Goal: Task Accomplishment & Management: Use online tool/utility

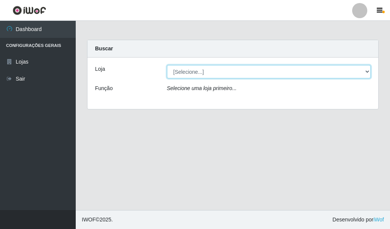
click at [198, 70] on select "[Selecione...] Hiper Queiroz - [GEOGRAPHIC_DATA]" at bounding box center [269, 71] width 204 height 13
select select "513"
click at [167, 65] on select "[Selecione...] Hiper Queiroz - [GEOGRAPHIC_DATA]" at bounding box center [269, 71] width 204 height 13
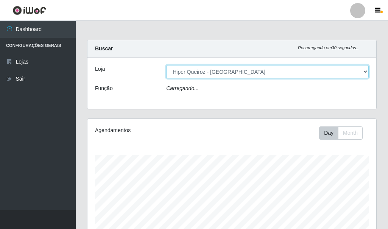
scroll to position [157, 289]
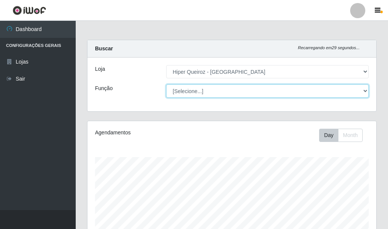
click at [194, 91] on select "[Selecione...] Embalador Embalador + Embalador ++" at bounding box center [267, 91] width 203 height 13
select select "1"
click at [166, 85] on select "[Selecione...] Embalador Embalador + Embalador ++" at bounding box center [267, 91] width 203 height 13
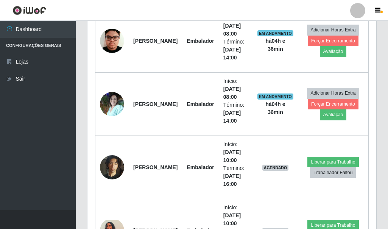
scroll to position [341, 0]
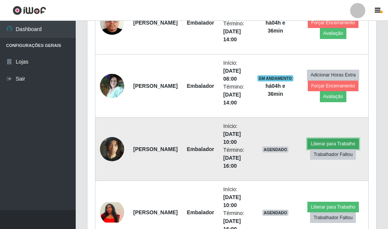
click at [319, 144] on button "Liberar para Trabalho" at bounding box center [333, 144] width 51 height 11
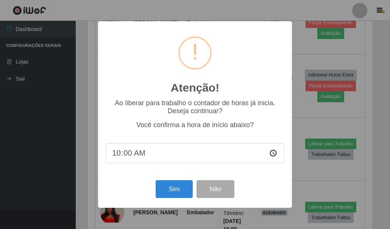
click at [137, 153] on input "10:00" at bounding box center [195, 153] width 179 height 20
click at [128, 154] on input "10:00" at bounding box center [195, 153] width 179 height 20
type input "10:30"
click at [163, 184] on button "Sim" at bounding box center [174, 189] width 37 height 18
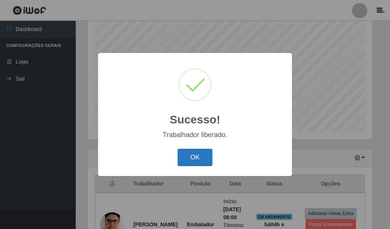
click at [201, 159] on button "OK" at bounding box center [195, 158] width 35 height 18
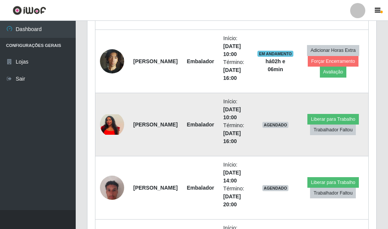
scroll to position [442, 0]
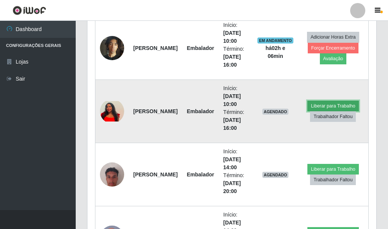
click at [340, 106] on button "Liberar para Trabalho" at bounding box center [333, 106] width 51 height 11
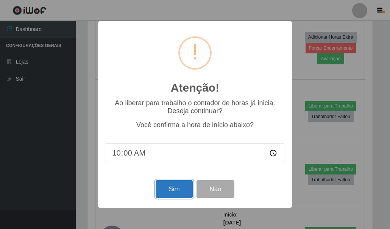
click at [169, 183] on button "Sim" at bounding box center [174, 189] width 37 height 18
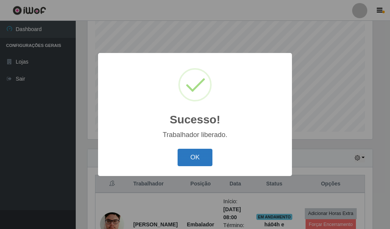
click at [205, 157] on button "OK" at bounding box center [195, 158] width 35 height 18
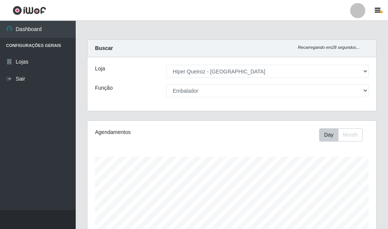
scroll to position [0, 0]
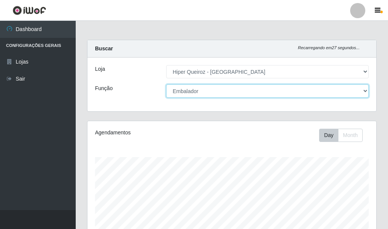
click at [212, 94] on select "[Selecione...] Embalador Embalador + Embalador ++" at bounding box center [267, 91] width 203 height 13
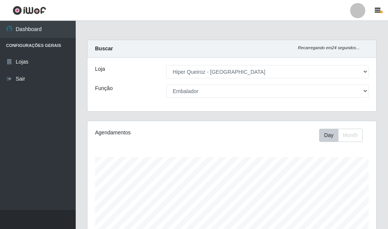
click at [136, 103] on div "Loja [Selecione...] Hiper Queiroz - Macau Função [Selecione...] Embalador Embal…" at bounding box center [232, 85] width 289 height 54
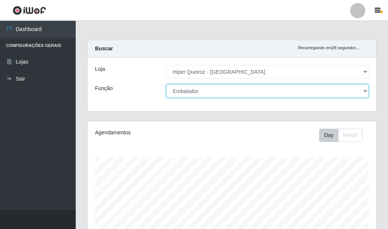
click at [364, 90] on select "[Selecione...] Embalador Embalador + Embalador ++" at bounding box center [267, 91] width 203 height 13
click at [166, 85] on select "[Selecione...] Embalador Embalador + Embalador ++" at bounding box center [267, 91] width 203 height 13
click at [189, 89] on select "[Selecione...] Embalador Embalador + Embalador ++" at bounding box center [267, 91] width 203 height 13
select select "1"
click at [166, 85] on select "[Selecione...] Embalador Embalador + Embalador ++" at bounding box center [267, 91] width 203 height 13
